Goal: Obtain resource: Obtain resource

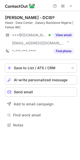
scroll to position [121, 80]
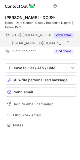
click at [57, 37] on button "View email" at bounding box center [63, 35] width 20 height 5
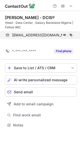
scroll to position [113, 80]
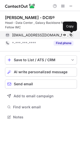
click at [71, 36] on span at bounding box center [71, 35] width 4 height 4
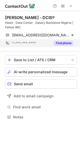
click at [62, 42] on button "Find phone" at bounding box center [63, 43] width 20 height 5
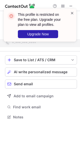
click at [73, 14] on span at bounding box center [72, 13] width 4 height 5
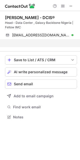
scroll to position [105, 80]
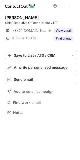
scroll to position [2, 2]
